Goal: Entertainment & Leisure: Consume media (video, audio)

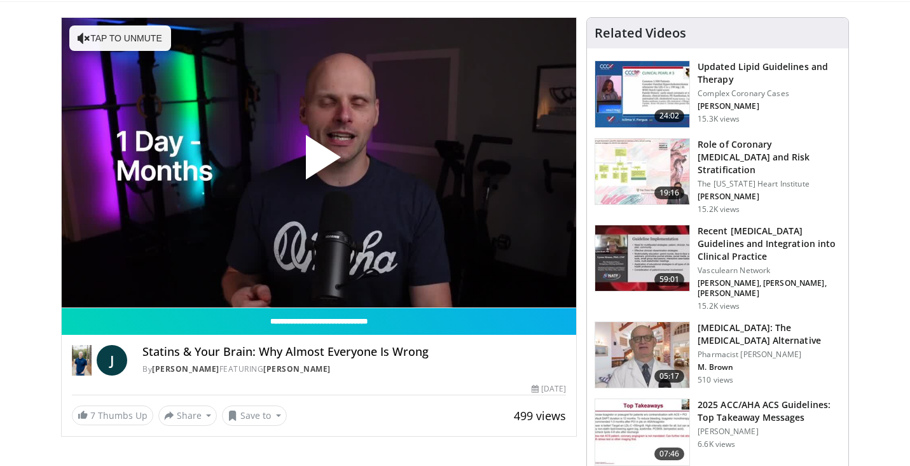
scroll to position [66, 0]
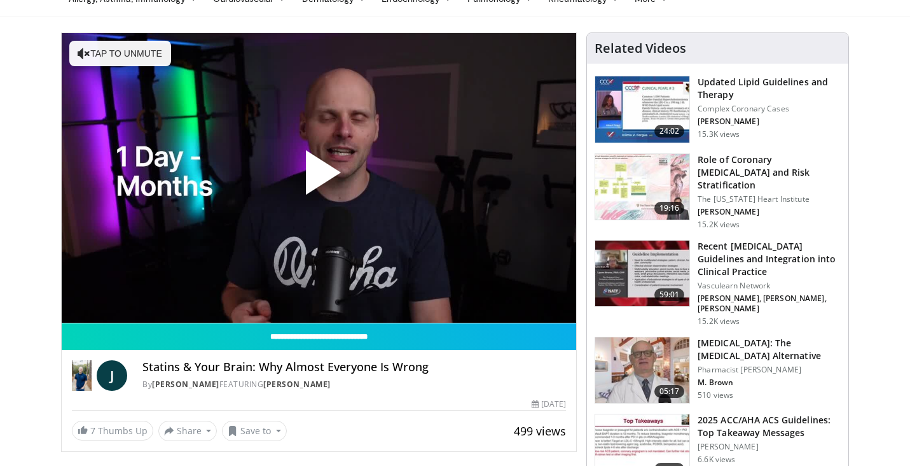
click at [319, 177] on span "Video Player" at bounding box center [319, 177] width 0 height 0
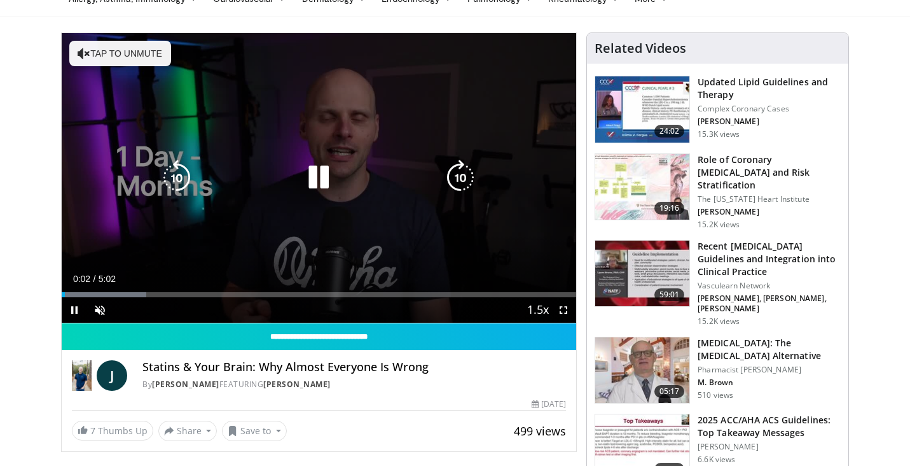
click at [117, 53] on button "Tap to unmute" at bounding box center [120, 53] width 102 height 25
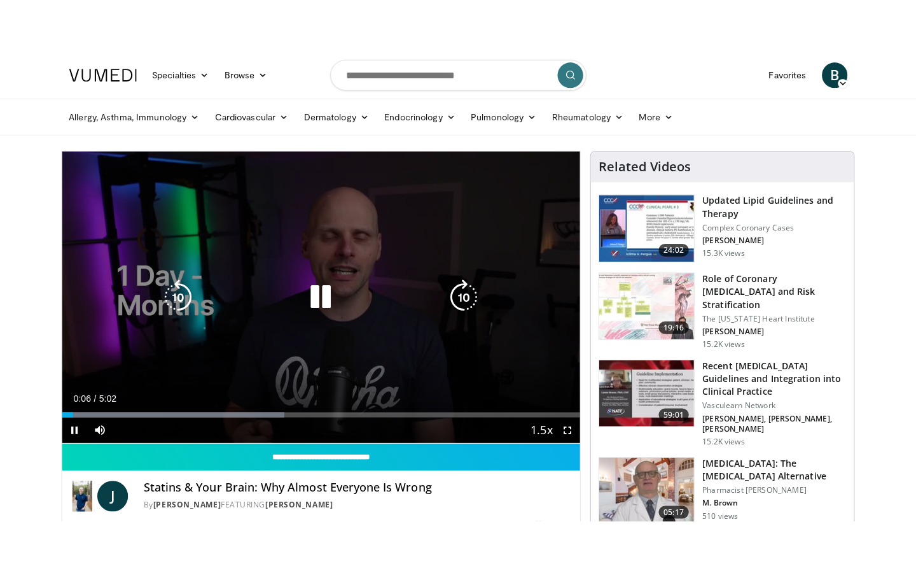
scroll to position [0, 0]
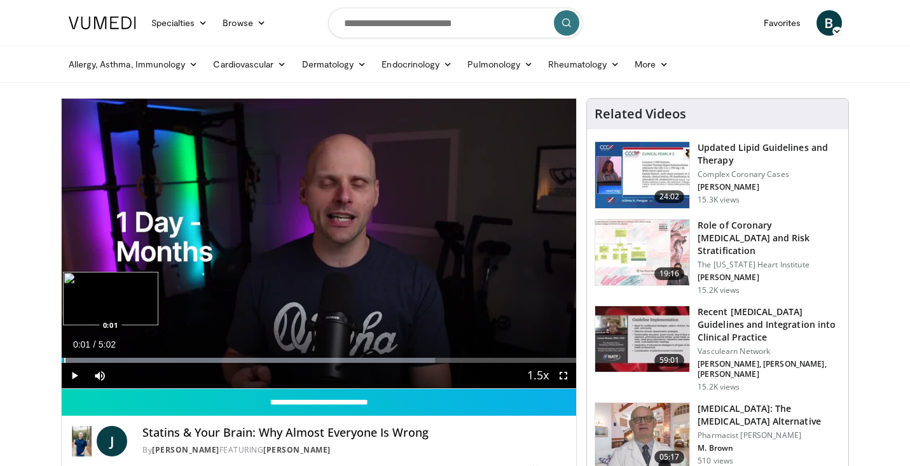
click at [64, 358] on div "Progress Bar" at bounding box center [64, 360] width 1 height 5
click at [566, 375] on span "Video Player" at bounding box center [563, 375] width 25 height 25
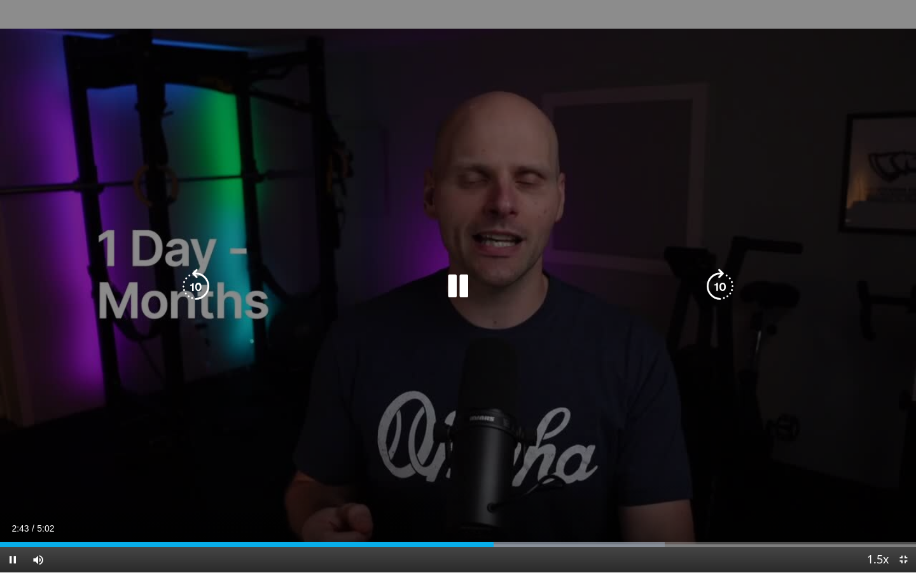
click at [573, 218] on div "10 seconds Tap to unmute" at bounding box center [458, 286] width 916 height 572
